Goal: Find contact information: Find contact information

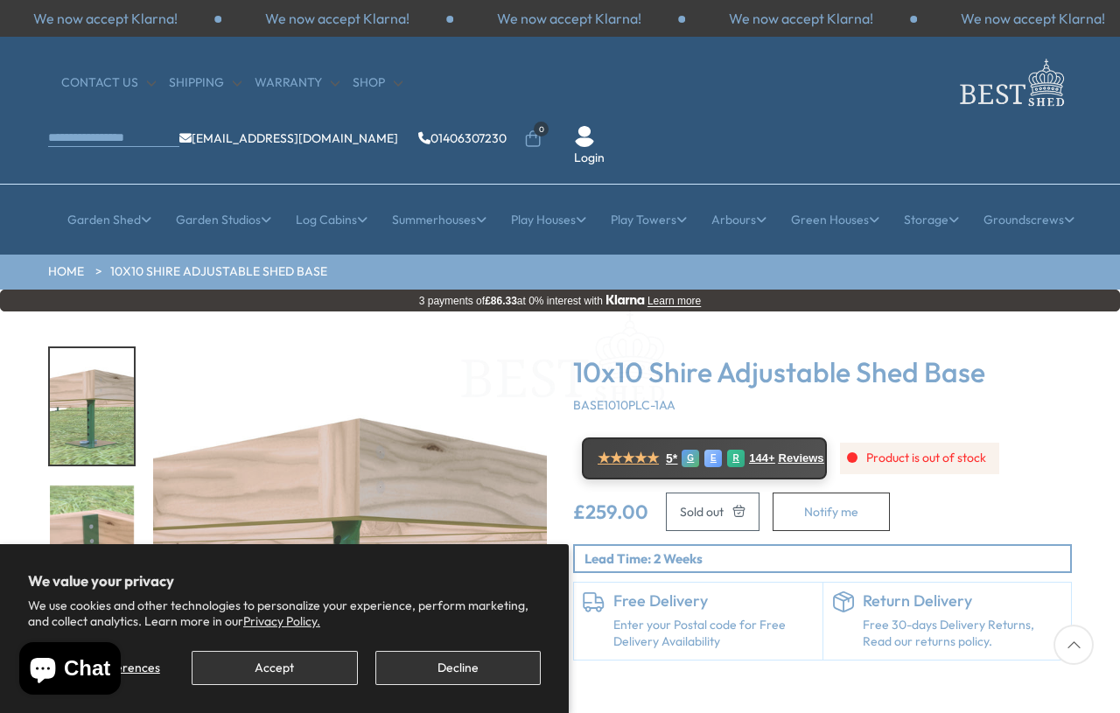
click at [917, 11] on div "We now accept Klarna!" at bounding box center [801, 18] width 232 height 19
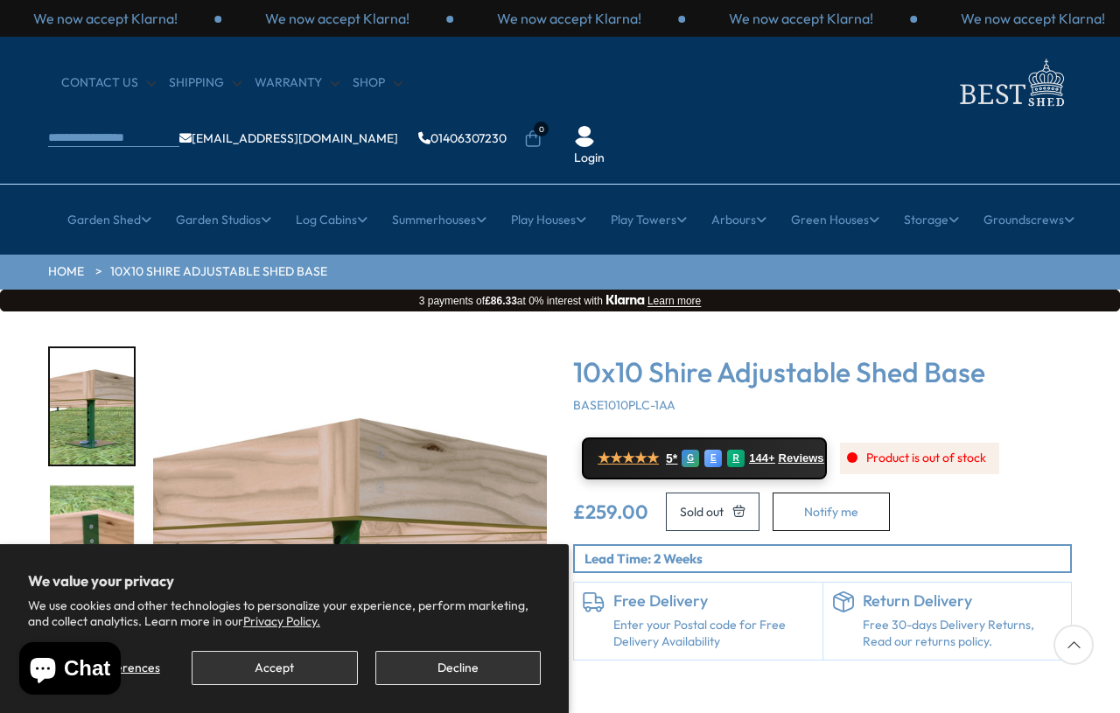
click at [1092, 27] on div "We now accept Klarna!" at bounding box center [1033, 18] width 232 height 19
click at [1082, 45] on div "CONTACT US Shipping Warranty Shop [EMAIL_ADDRESS][DOMAIN_NAME] 01406307230 0 Lo…" at bounding box center [560, 111] width 1120 height 148
click at [1097, 41] on div "CONTACT US Shipping Warranty Shop [EMAIL_ADDRESS][DOMAIN_NAME] 01406307230 0 Lo…" at bounding box center [560, 111] width 1120 height 148
click at [1113, 42] on div "CONTACT US Shipping Warranty Shop [EMAIL_ADDRESS][DOMAIN_NAME] 01406307230 0 Lo…" at bounding box center [560, 111] width 1120 height 148
click at [1089, 39] on div "CONTACT US Shipping Warranty Shop [EMAIL_ADDRESS][DOMAIN_NAME] 01406307230 0 Lo…" at bounding box center [560, 111] width 1120 height 148
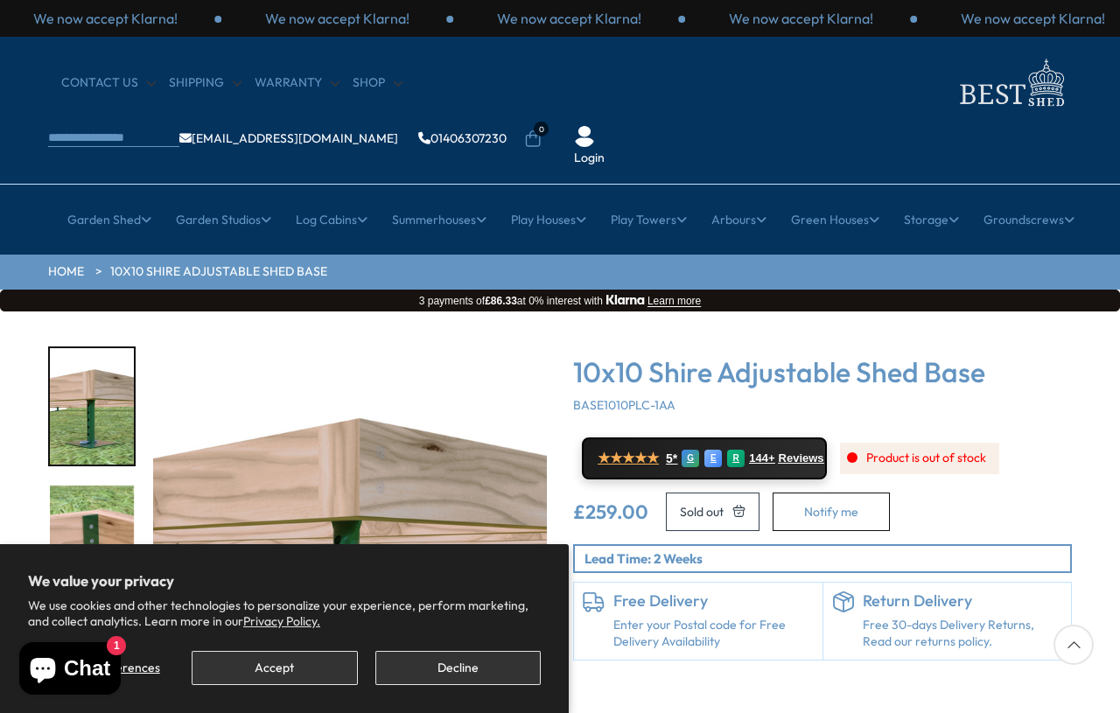
click at [1067, 51] on div "CONTACT US Shipping Warranty Shop [EMAIL_ADDRESS][DOMAIN_NAME] 01406307230 0 Lo…" at bounding box center [560, 111] width 1120 height 148
click at [655, 112] on ul "[EMAIL_ADDRESS][DOMAIN_NAME] 01406307230 0 Login" at bounding box center [351, 139] width 607 height 55
click at [1073, 58] on div "CONTACT US Shipping Warranty Shop [EMAIL_ADDRESS][DOMAIN_NAME] 01406307230 0 Lo…" at bounding box center [560, 110] width 1050 height 112
click at [655, 112] on ul "[EMAIL_ADDRESS][DOMAIN_NAME] 01406307230 0 Login" at bounding box center [351, 139] width 607 height 55
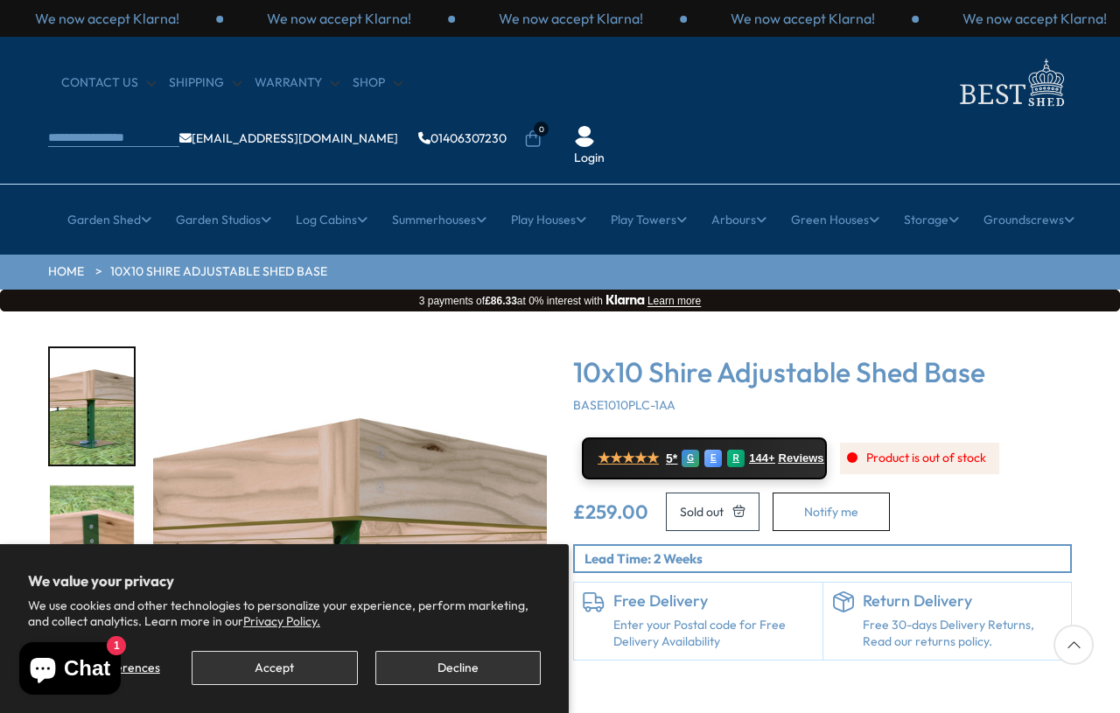
click at [655, 112] on ul "[EMAIL_ADDRESS][DOMAIN_NAME] 01406307230 0 Login" at bounding box center [351, 139] width 607 height 55
click at [1078, 50] on div "CONTACT US Shipping Warranty Shop [EMAIL_ADDRESS][DOMAIN_NAME] 01406307230 0 Lo…" at bounding box center [560, 111] width 1120 height 148
click at [1075, 20] on p "We now accept Klarna!" at bounding box center [1035, 18] width 144 height 19
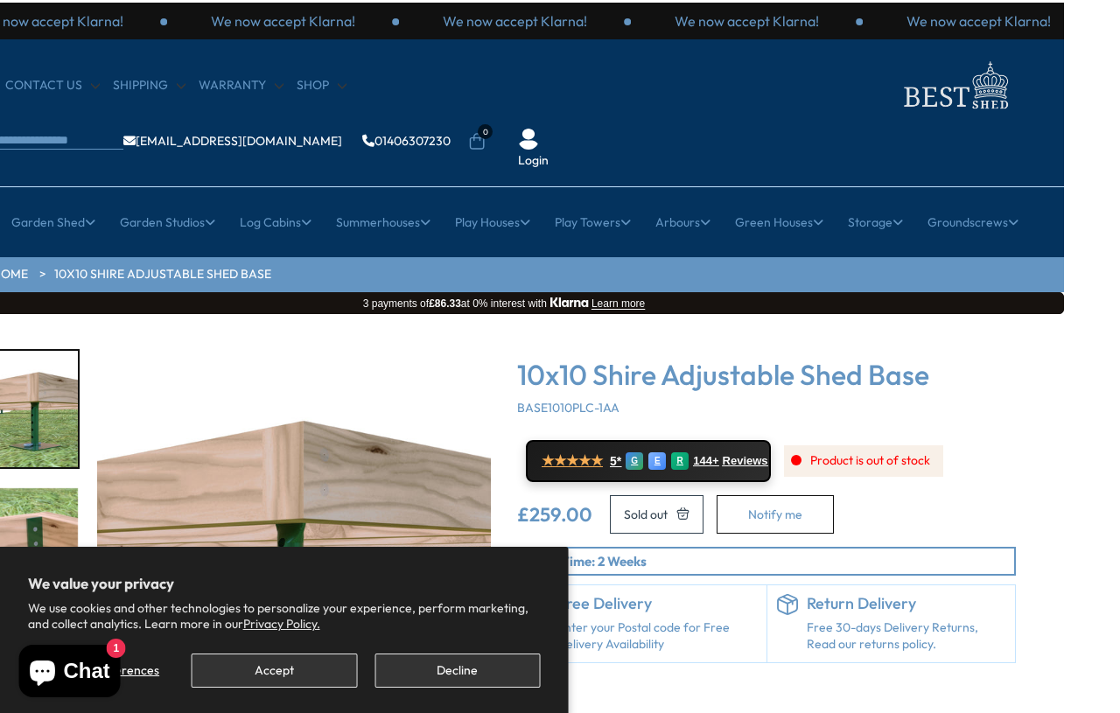
scroll to position [0, 57]
